Goal: Task Accomplishment & Management: Manage account settings

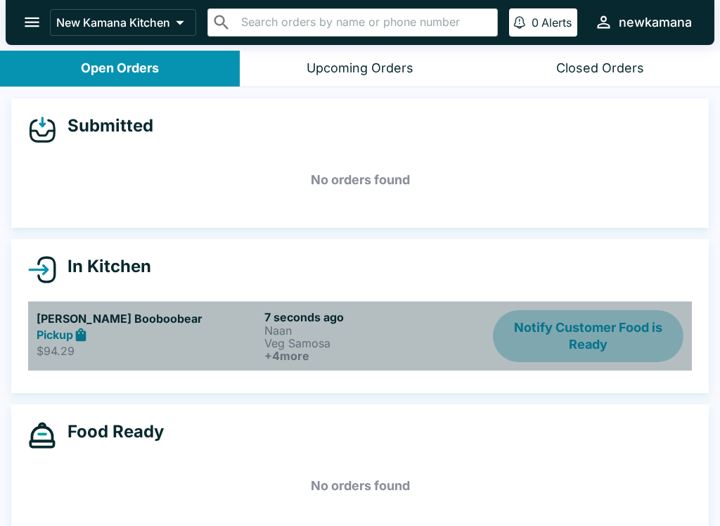
click at [579, 336] on button "Notify Customer Food is Ready" at bounding box center [588, 336] width 191 height 52
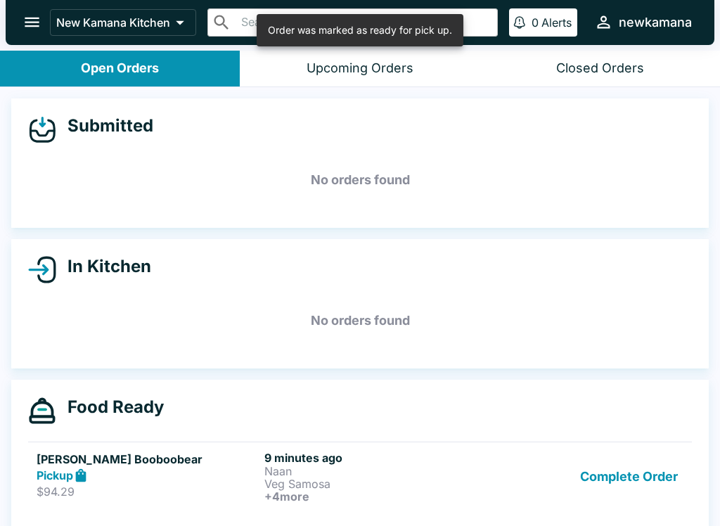
click at [634, 483] on button "Complete Order" at bounding box center [629, 477] width 109 height 52
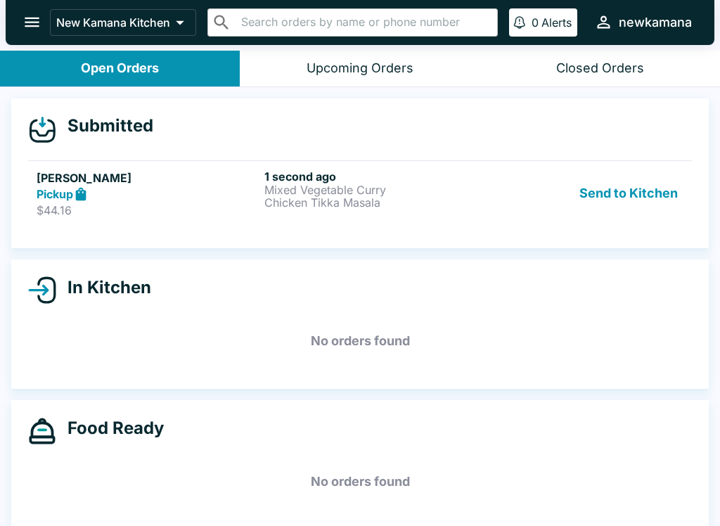
click at [637, 188] on button "Send to Kitchen" at bounding box center [629, 194] width 110 height 49
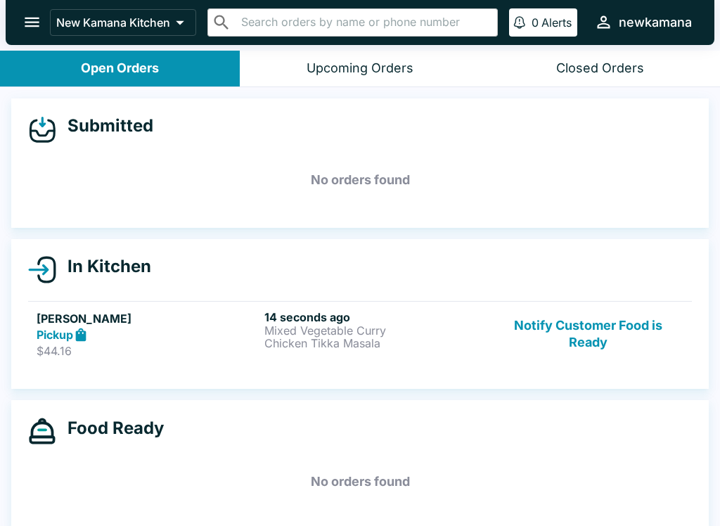
click at [596, 340] on button "Notify Customer Food is Ready" at bounding box center [588, 334] width 191 height 49
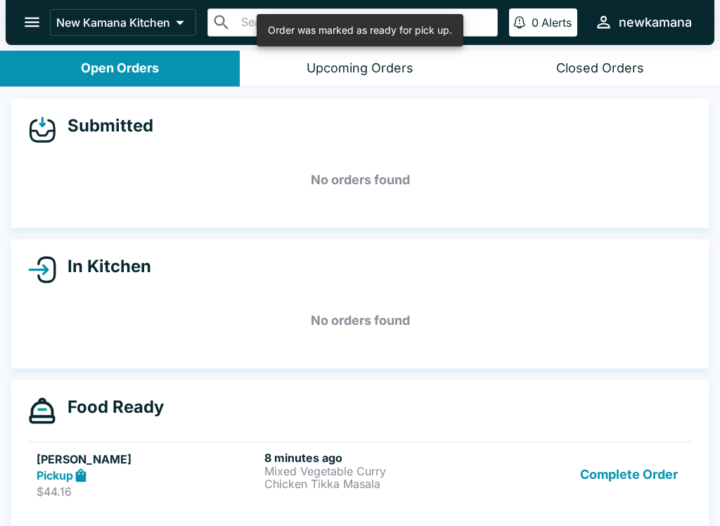
click at [608, 477] on button "Complete Order" at bounding box center [629, 475] width 109 height 49
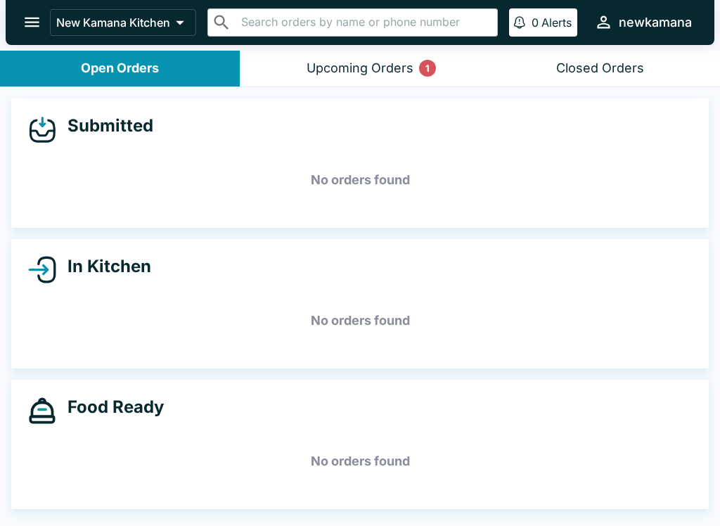
click at [358, 65] on div "Upcoming Orders 1" at bounding box center [360, 68] width 107 height 16
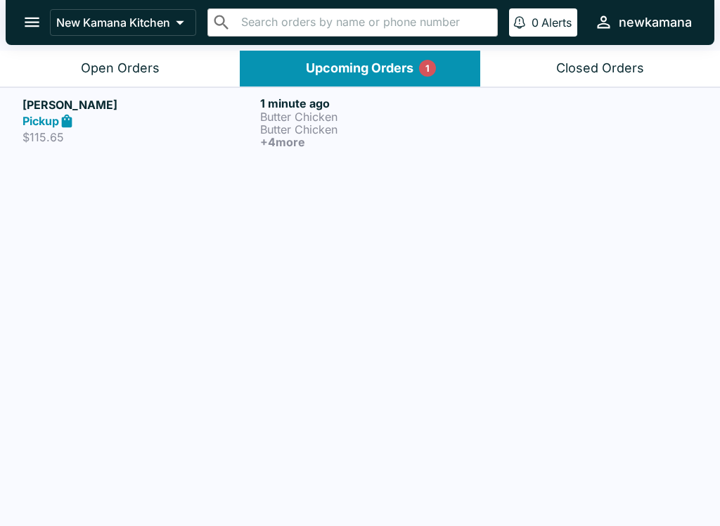
click at [289, 126] on p "Butter Chicken" at bounding box center [376, 129] width 232 height 13
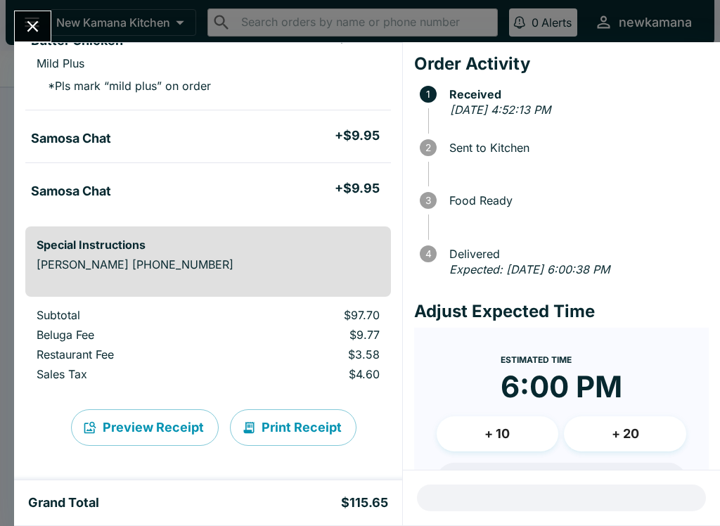
scroll to position [369, 0]
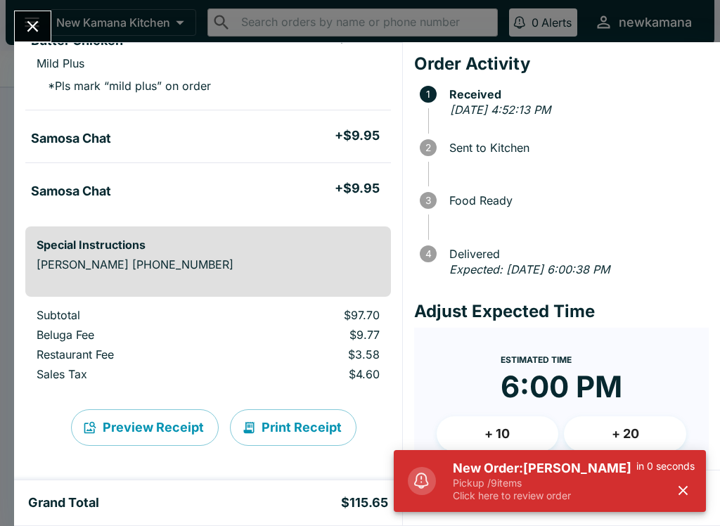
click at [41, 13] on button "Close" at bounding box center [33, 26] width 36 height 30
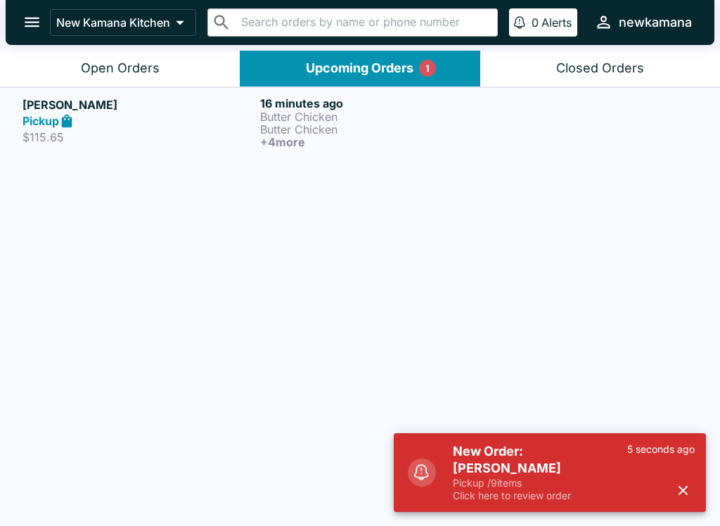
click at [388, 68] on div "Upcoming Orders 1" at bounding box center [360, 68] width 108 height 16
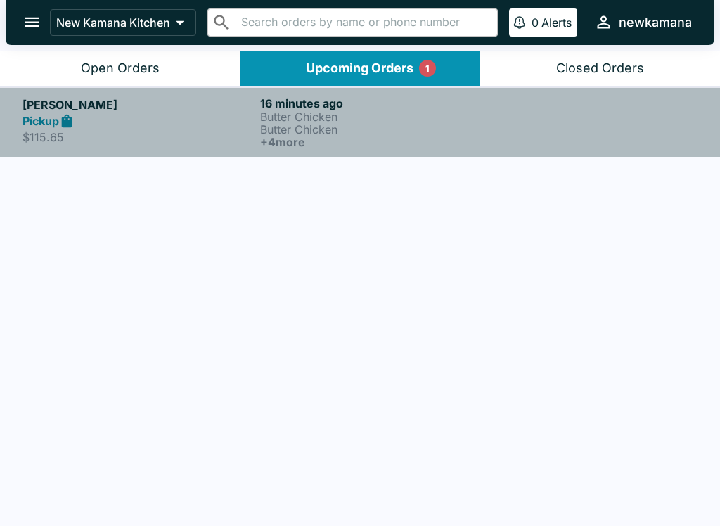
click at [274, 116] on p "Butter Chicken" at bounding box center [376, 116] width 232 height 13
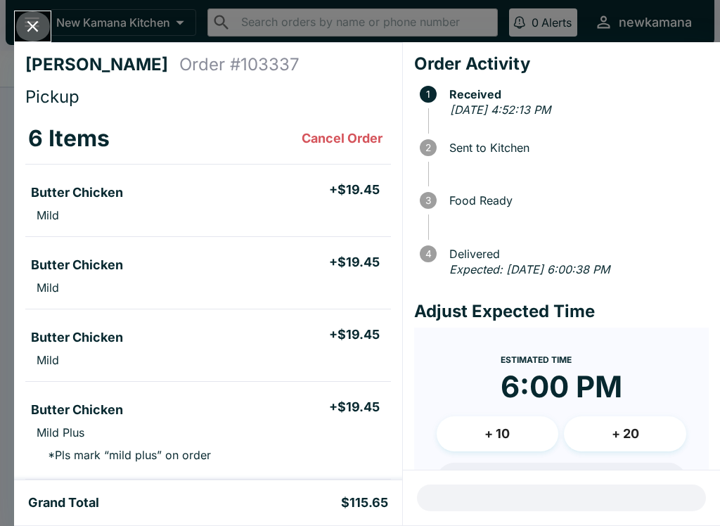
click at [27, 18] on icon "Close" at bounding box center [32, 26] width 19 height 19
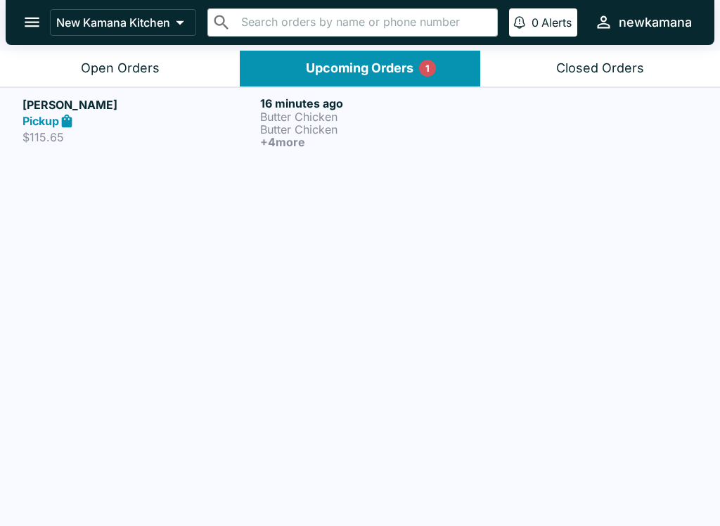
click at [110, 68] on div "Open Orders" at bounding box center [120, 68] width 79 height 16
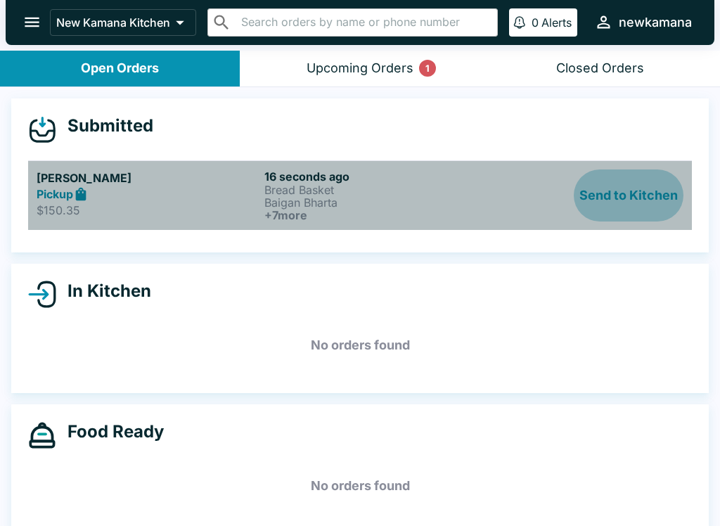
click at [601, 215] on button "Send to Kitchen" at bounding box center [629, 196] width 110 height 52
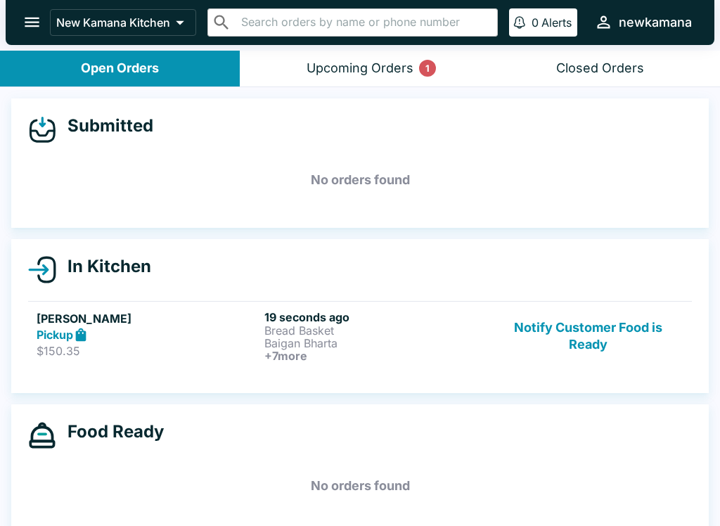
click at [381, 78] on button "Upcoming Orders 1" at bounding box center [360, 69] width 240 height 36
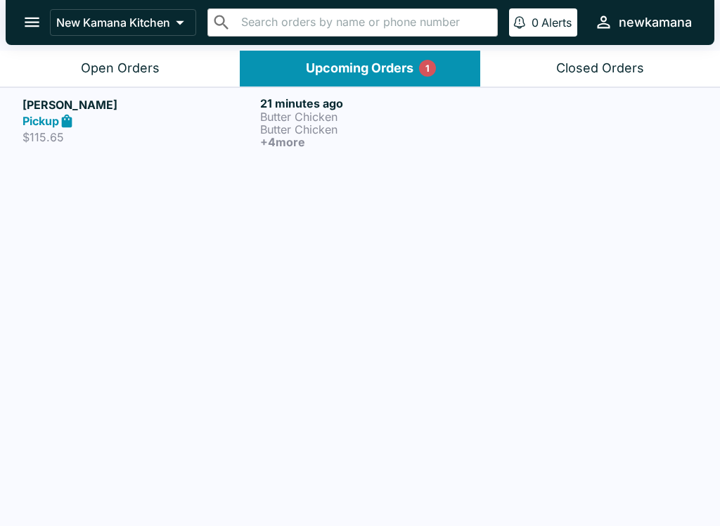
click at [381, 77] on button "Upcoming Orders 1" at bounding box center [360, 69] width 240 height 36
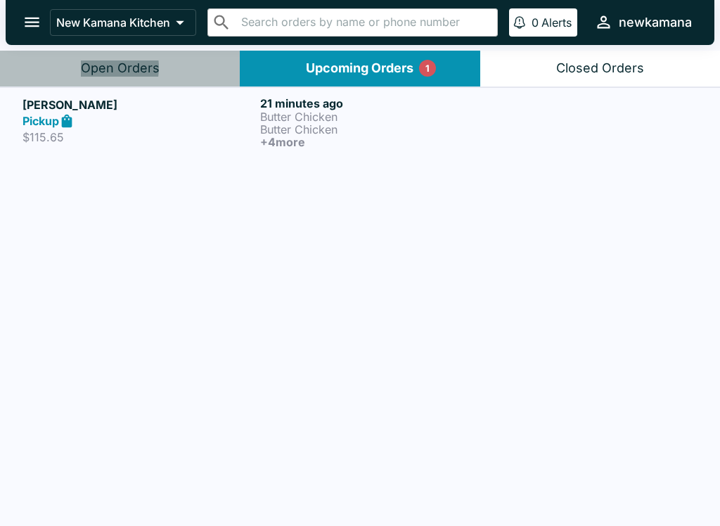
click at [94, 68] on div "Open Orders" at bounding box center [120, 68] width 79 height 16
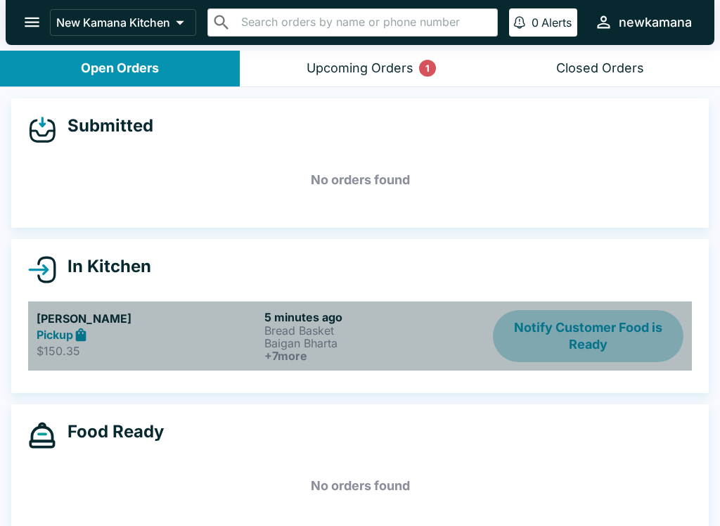
click at [568, 336] on button "Notify Customer Food is Ready" at bounding box center [588, 336] width 191 height 52
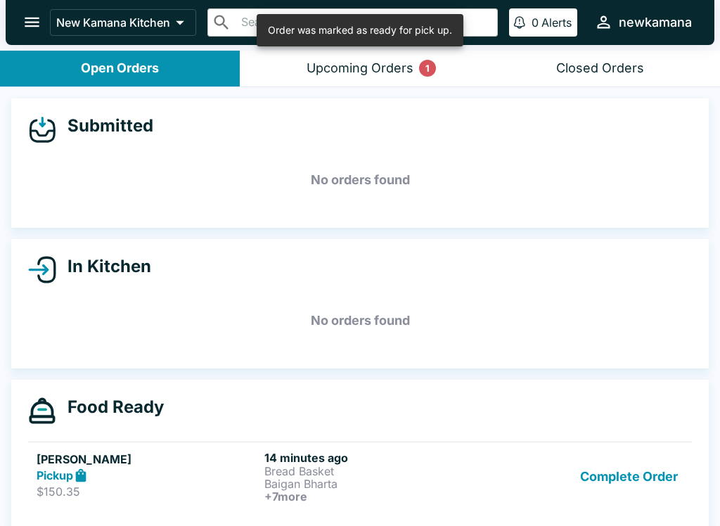
click at [592, 477] on button "Complete Order" at bounding box center [629, 477] width 109 height 52
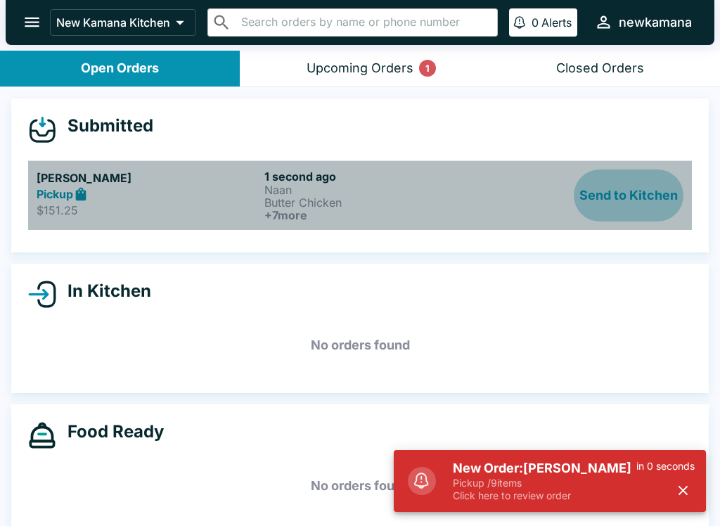
click at [639, 193] on button "Send to Kitchen" at bounding box center [629, 196] width 110 height 52
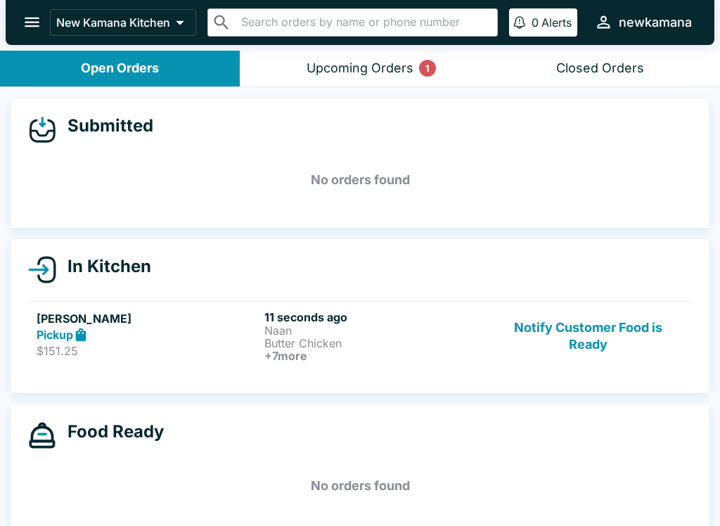
click at [380, 62] on div "Upcoming Orders 1" at bounding box center [360, 68] width 107 height 16
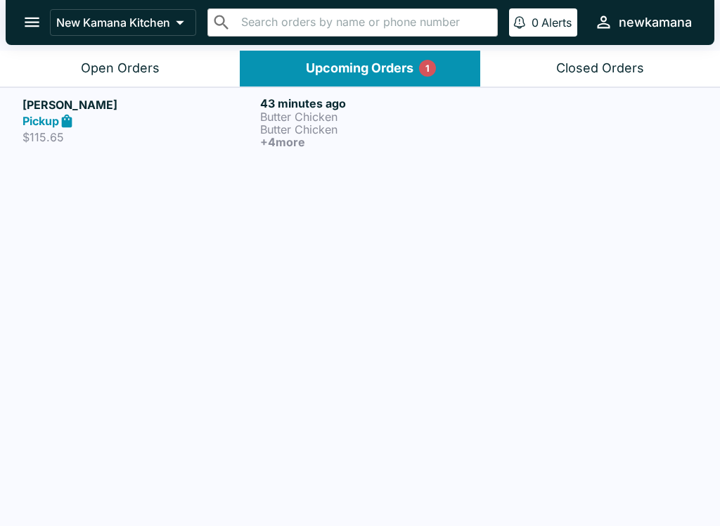
click at [288, 123] on p "Butter Chicken" at bounding box center [376, 129] width 232 height 13
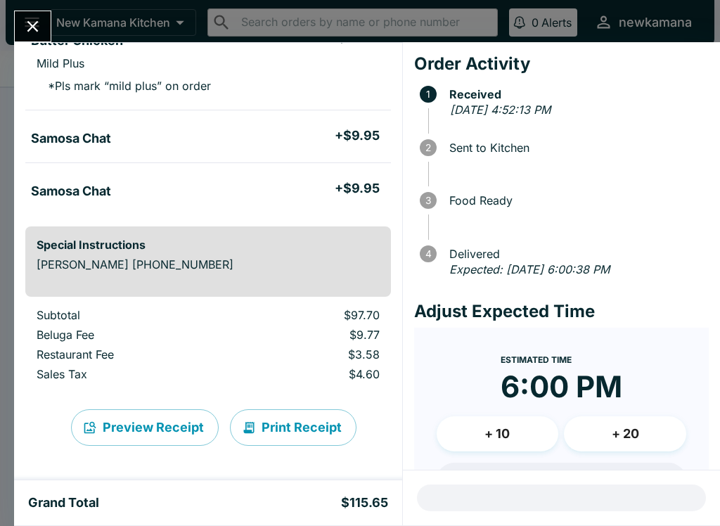
scroll to position [369, 0]
click at [305, 416] on button "Print Receipt" at bounding box center [293, 427] width 127 height 37
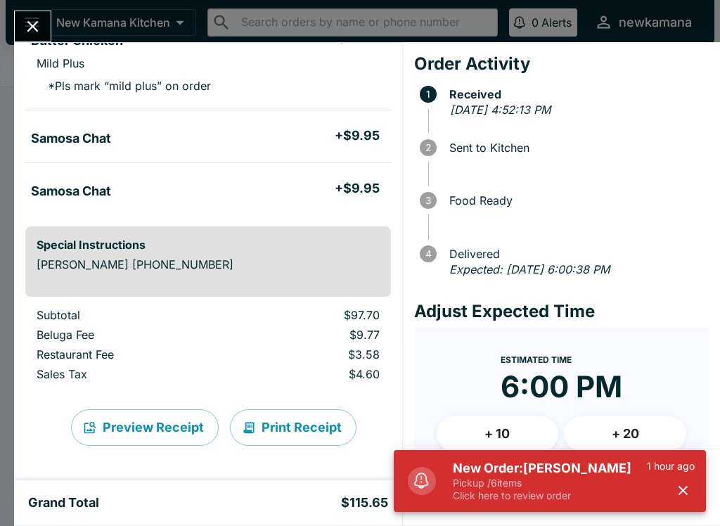
click at [42, 4] on div "[PERSON_NAME] Order # 103337 Pickup 6 Items Cancel Order Butter Chicken + $19.4…" at bounding box center [360, 263] width 720 height 526
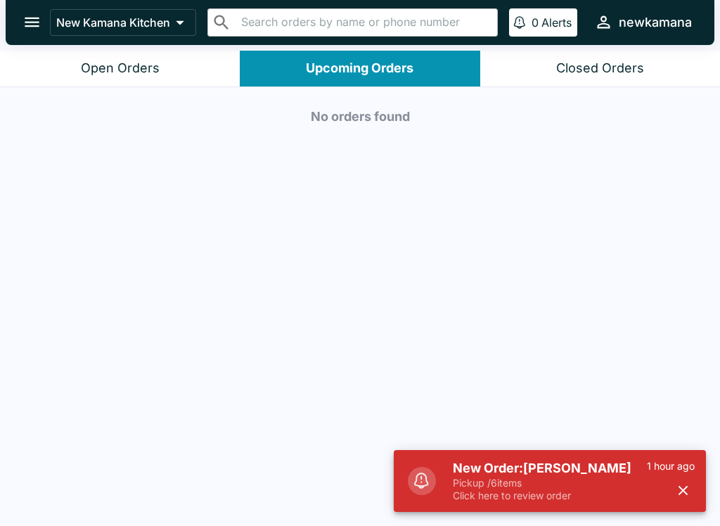
click at [102, 63] on div "Open Orders" at bounding box center [120, 68] width 79 height 16
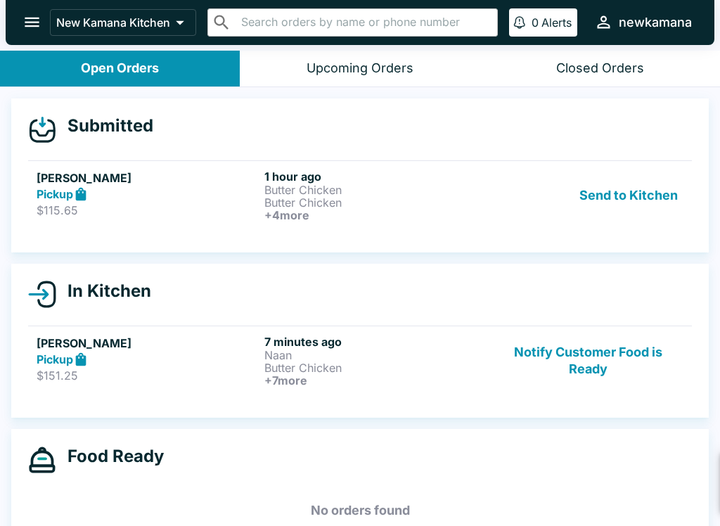
click at [601, 199] on button "Send to Kitchen" at bounding box center [629, 196] width 110 height 52
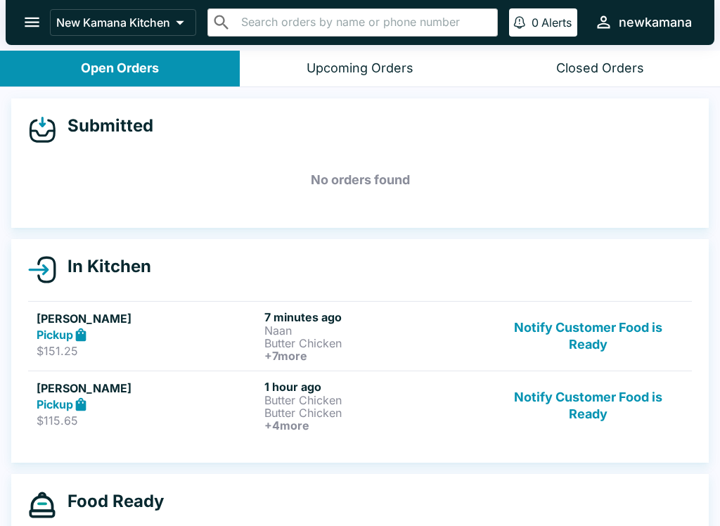
click at [568, 332] on button "Notify Customer Food is Ready" at bounding box center [588, 336] width 191 height 52
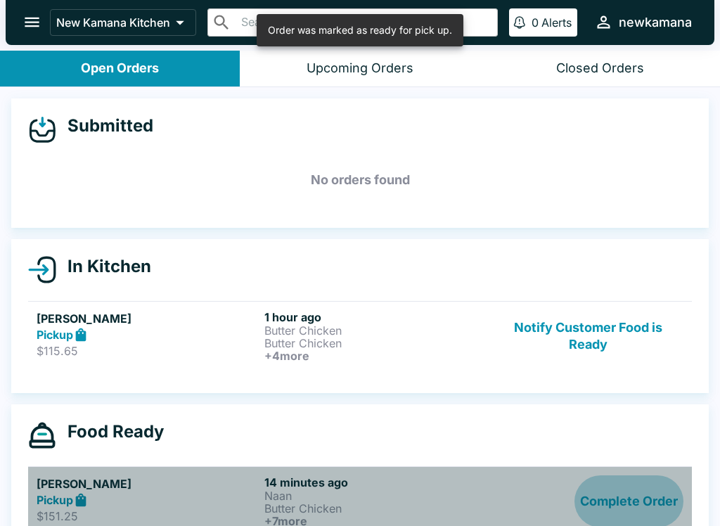
click at [603, 518] on button "Complete Order" at bounding box center [629, 501] width 109 height 52
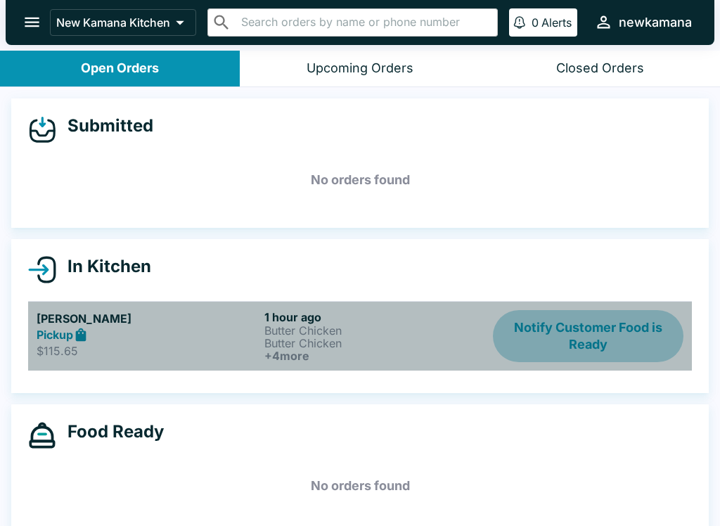
click at [597, 361] on button "Notify Customer Food is Ready" at bounding box center [588, 336] width 191 height 52
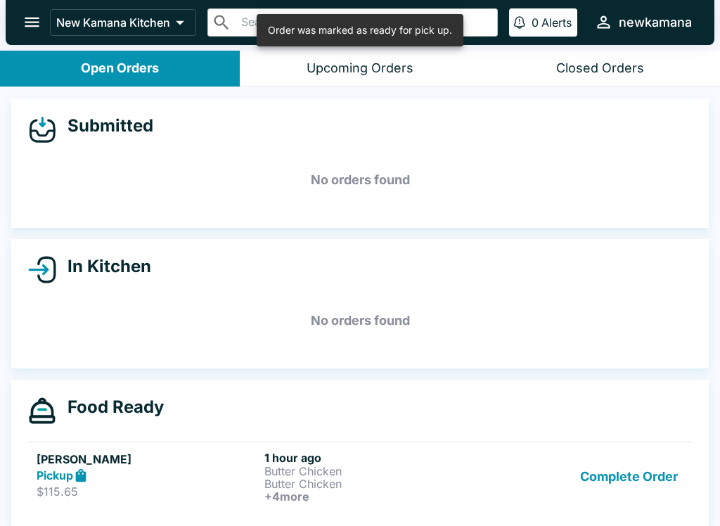
click at [634, 471] on button "Complete Order" at bounding box center [629, 477] width 109 height 52
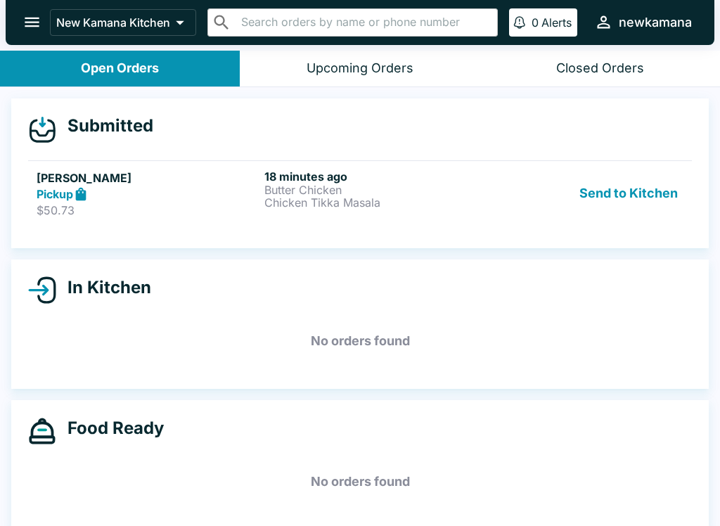
click at [630, 181] on button "Send to Kitchen" at bounding box center [629, 194] width 110 height 49
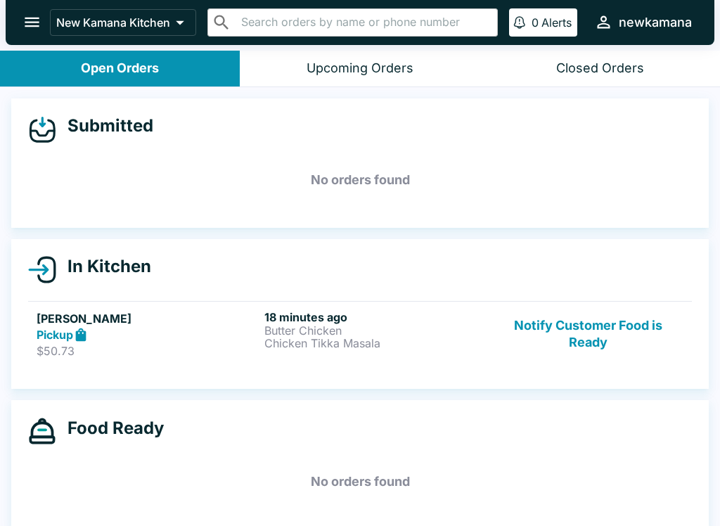
scroll to position [2, 0]
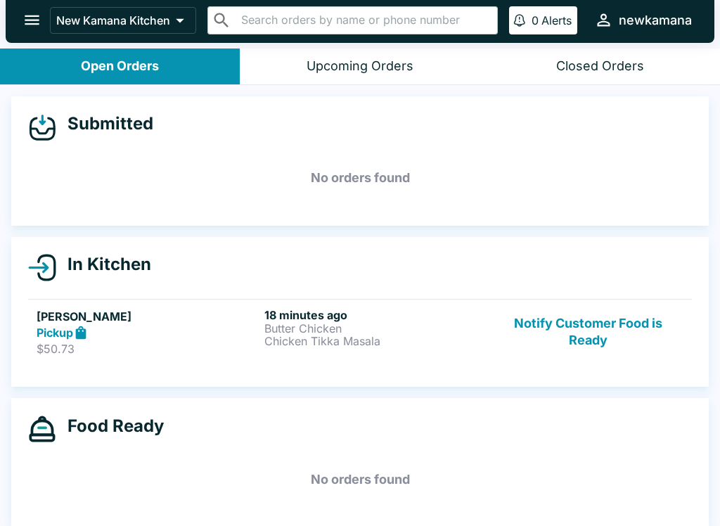
click at [575, 310] on button "Notify Customer Food is Ready" at bounding box center [588, 332] width 191 height 49
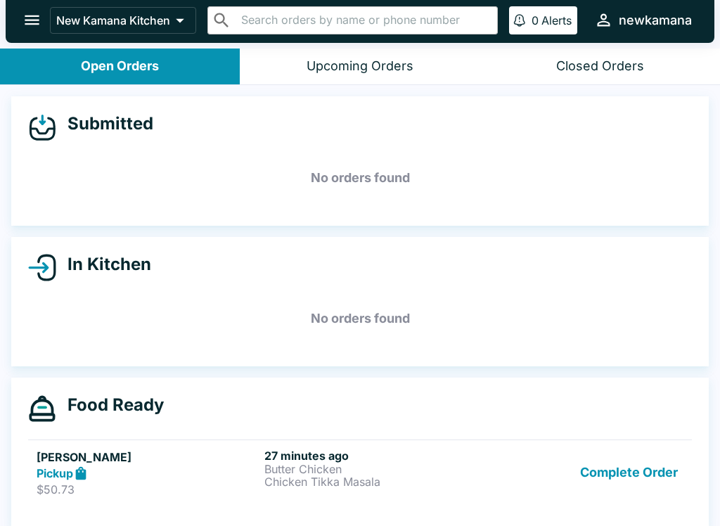
click at [599, 468] on button "Complete Order" at bounding box center [629, 473] width 109 height 49
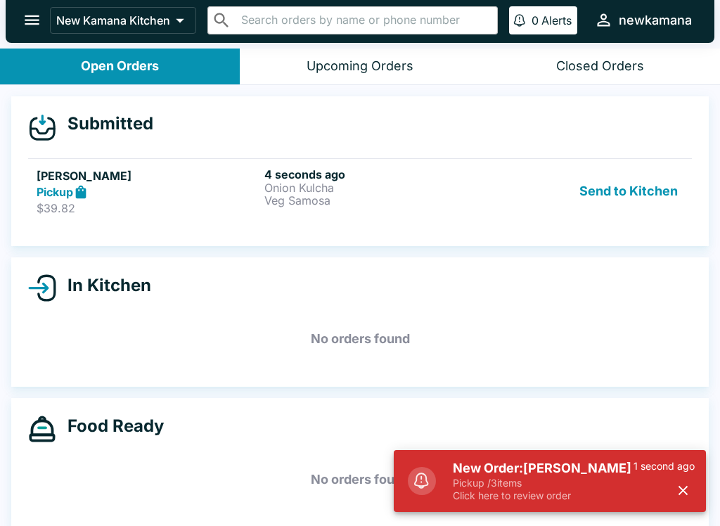
click at [312, 167] on h6 "4 seconds ago" at bounding box center [375, 174] width 222 height 14
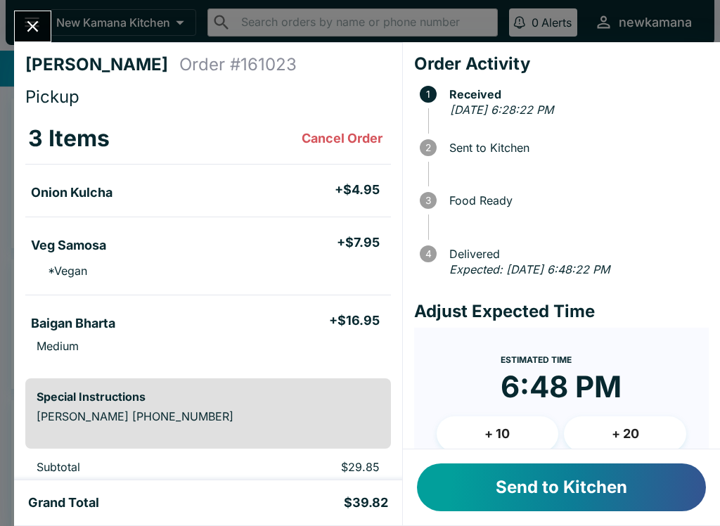
click at [631, 431] on button "+ 20" at bounding box center [625, 433] width 122 height 35
click at [630, 431] on button "+ 20" at bounding box center [625, 433] width 122 height 35
click at [561, 494] on button "Send to Kitchen" at bounding box center [561, 488] width 289 height 48
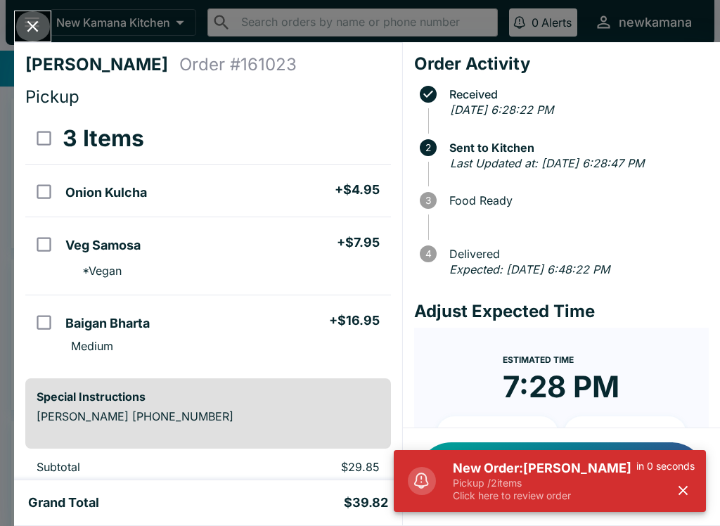
click at [30, 25] on icon "Close" at bounding box center [32, 26] width 11 height 11
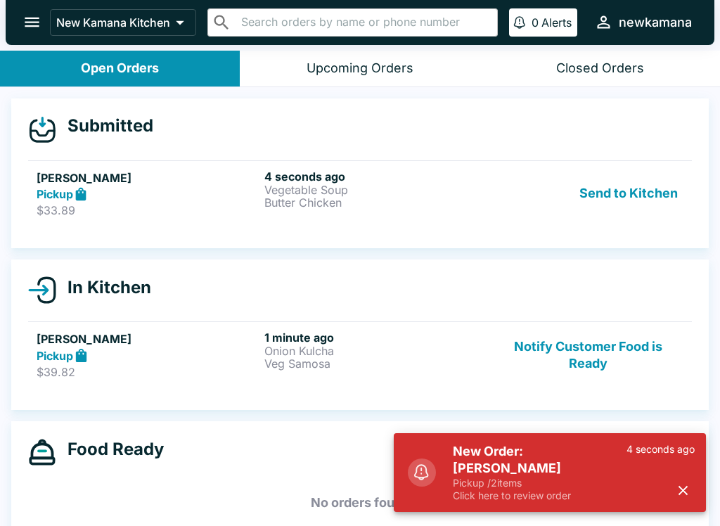
click at [642, 200] on button "Send to Kitchen" at bounding box center [629, 194] width 110 height 49
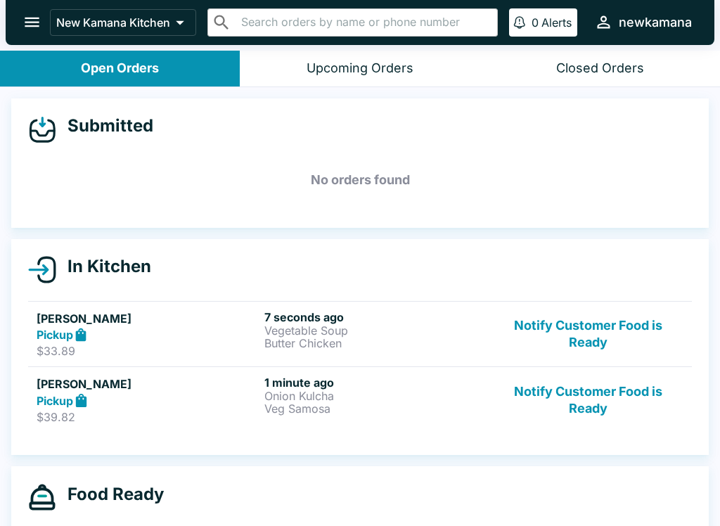
click at [551, 315] on button "Notify Customer Food is Ready" at bounding box center [588, 334] width 191 height 49
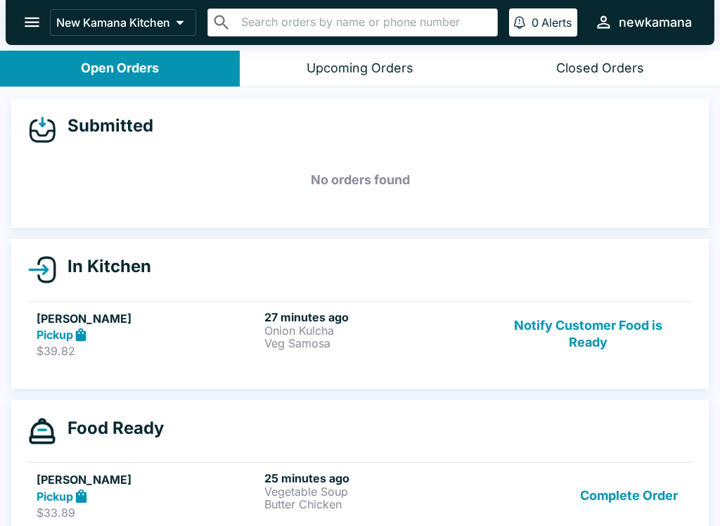
click at [550, 336] on button "Notify Customer Food is Ready" at bounding box center [588, 334] width 191 height 49
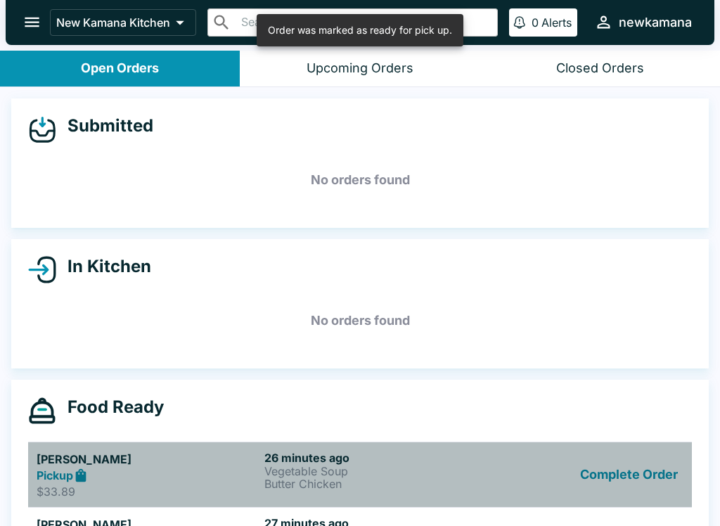
click at [604, 497] on button "Complete Order" at bounding box center [629, 475] width 109 height 49
